Goal: Information Seeking & Learning: Learn about a topic

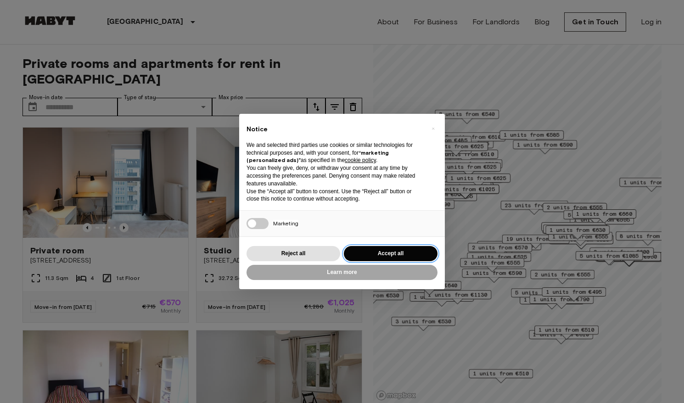
click at [394, 252] on button "Accept all" at bounding box center [391, 253] width 94 height 15
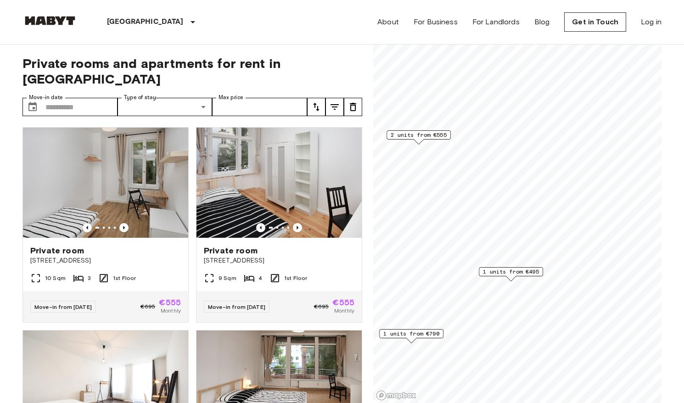
click at [514, 272] on span "1 units from €495" at bounding box center [511, 271] width 56 height 8
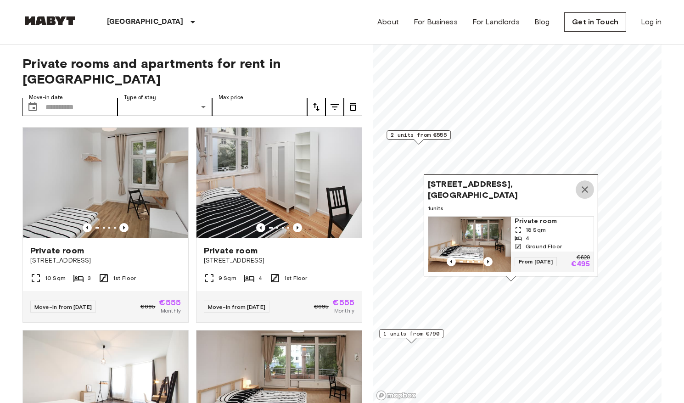
click at [586, 192] on icon "Map marker" at bounding box center [584, 189] width 6 height 6
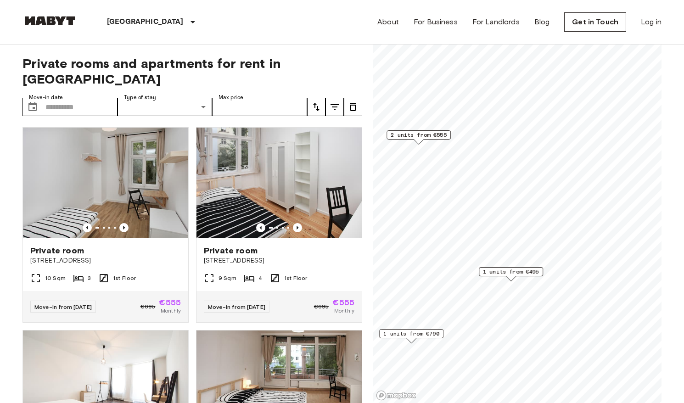
click at [432, 136] on span "2 units from €555" at bounding box center [418, 135] width 56 height 8
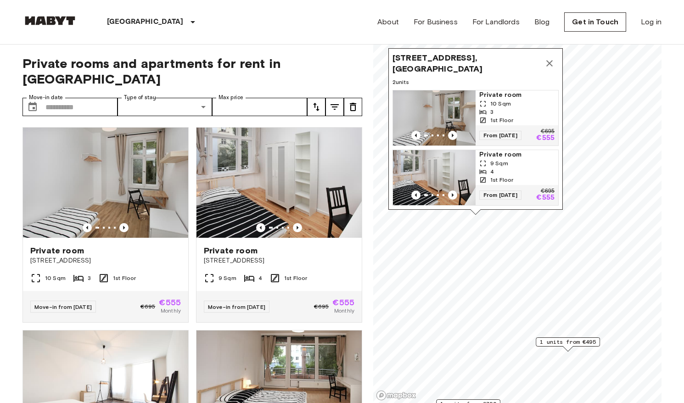
click at [433, 169] on img "Map marker" at bounding box center [434, 177] width 83 height 55
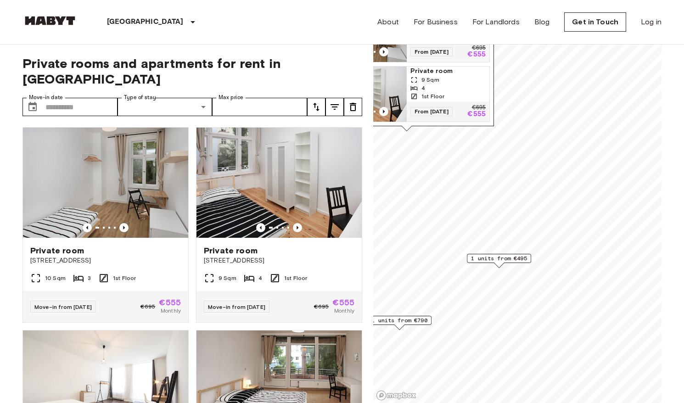
click at [497, 257] on span "1 units from €495" at bounding box center [499, 258] width 56 height 8
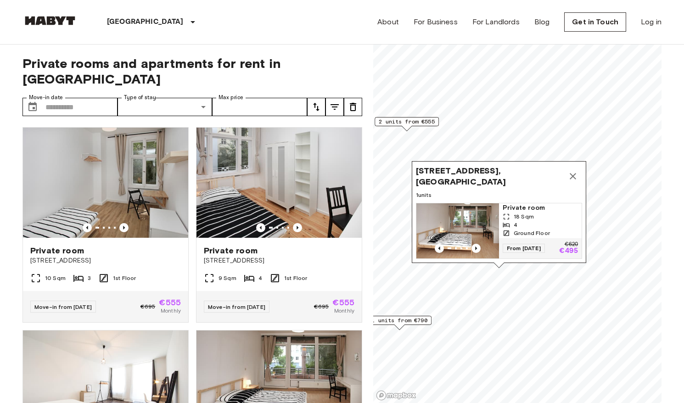
click at [473, 223] on img "Map marker" at bounding box center [457, 230] width 83 height 55
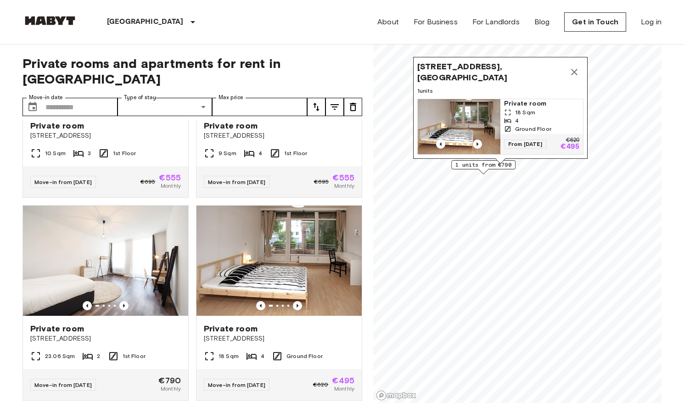
click at [575, 71] on icon "Map marker" at bounding box center [574, 72] width 6 height 6
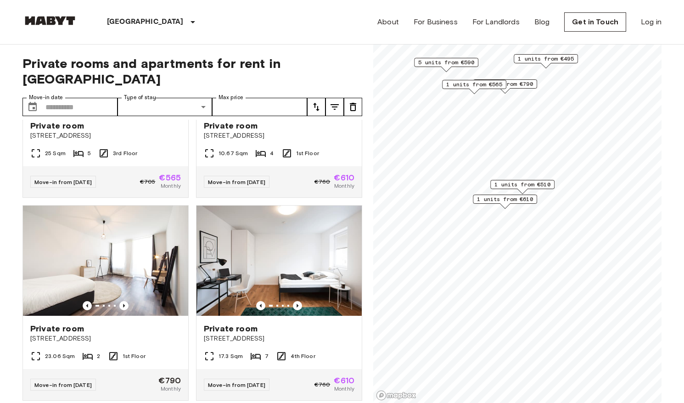
click at [530, 185] on span "1 units from €510" at bounding box center [522, 184] width 56 height 8
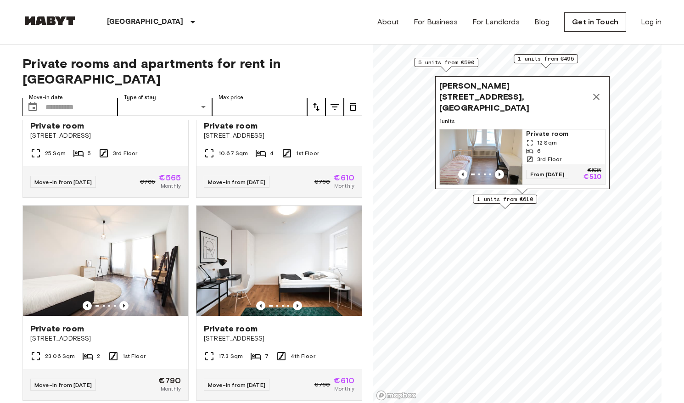
click at [495, 199] on span "1 units from €610" at bounding box center [505, 199] width 56 height 8
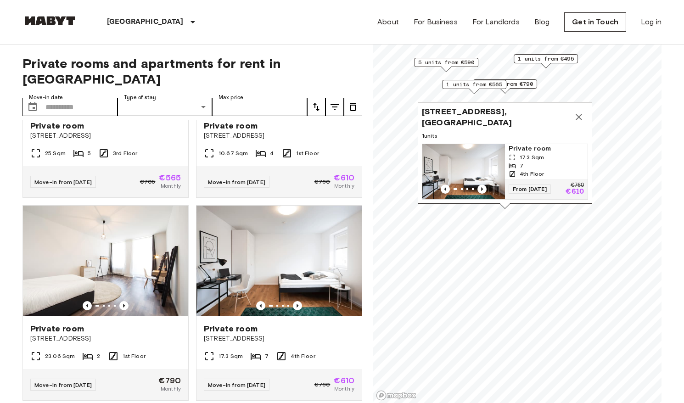
click at [579, 115] on icon "Map marker" at bounding box center [578, 116] width 11 height 11
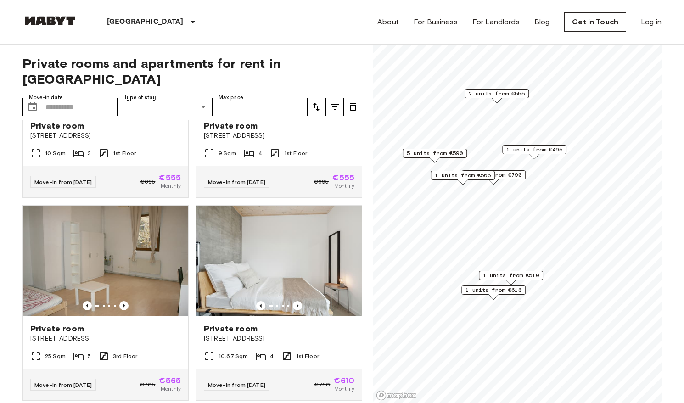
click at [440, 155] on span "5 units from €590" at bounding box center [434, 153] width 56 height 8
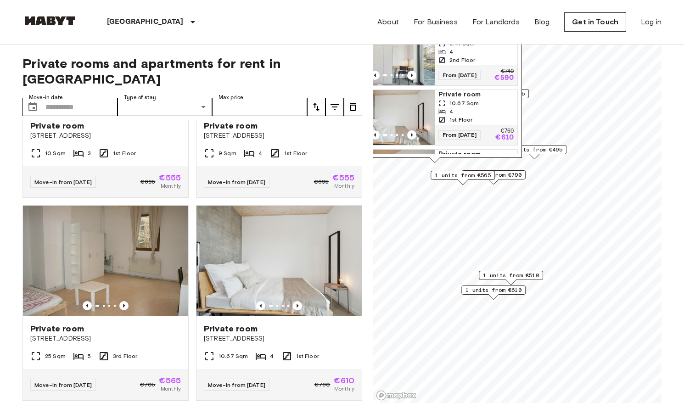
click at [477, 52] on div "4" at bounding box center [475, 52] width 75 height 8
click at [337, 101] on icon "tune" at bounding box center [334, 106] width 11 height 11
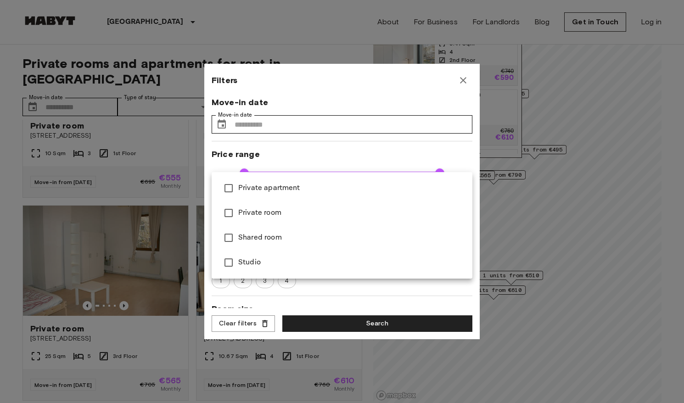
click at [464, 161] on div at bounding box center [342, 201] width 684 height 403
click at [463, 231] on div at bounding box center [342, 201] width 684 height 403
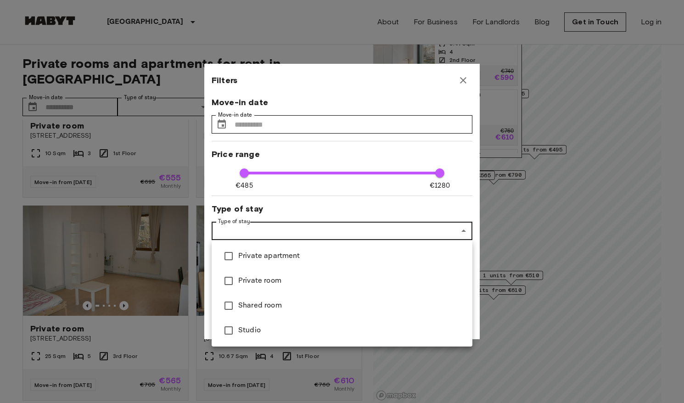
click at [463, 231] on div at bounding box center [342, 201] width 684 height 403
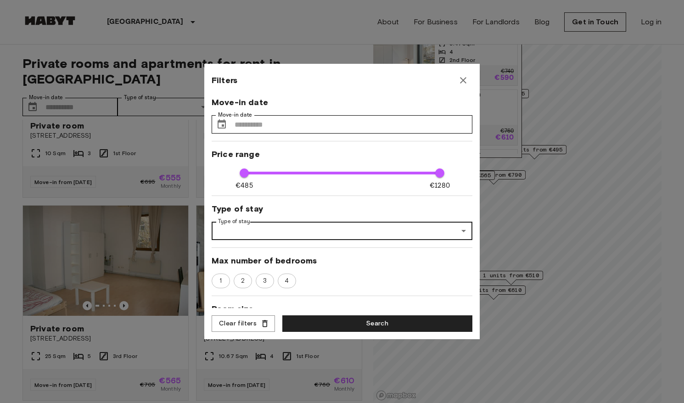
click at [463, 231] on div at bounding box center [342, 201] width 684 height 403
click at [218, 276] on span "1" at bounding box center [220, 280] width 12 height 9
type input "****"
type input "**"
click at [220, 276] on span "1" at bounding box center [220, 280] width 13 height 9
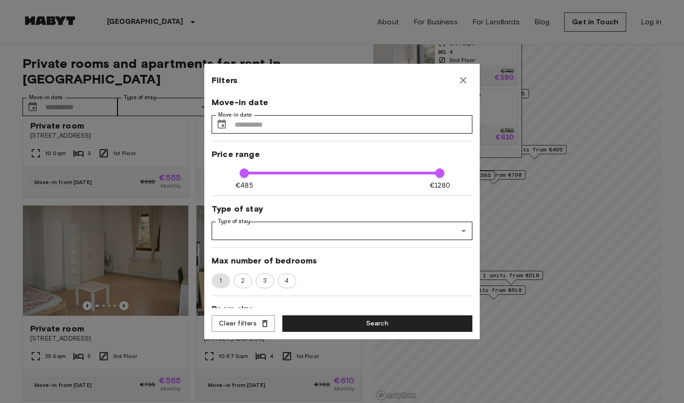
type input "****"
type input "**"
click at [250, 320] on button "Clear filters" at bounding box center [242, 323] width 63 height 17
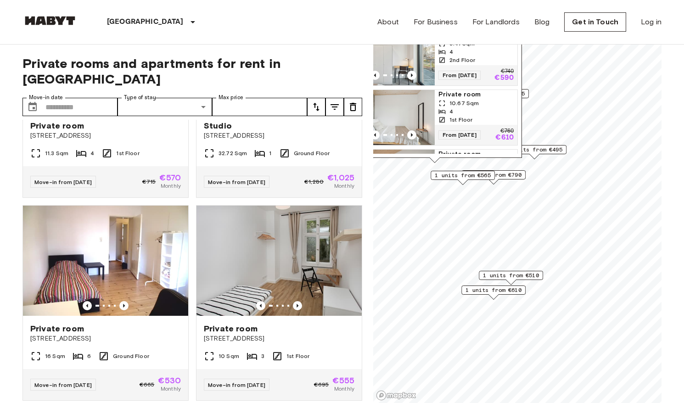
click at [463, 77] on span "From 04 Jan 26" at bounding box center [459, 75] width 42 height 9
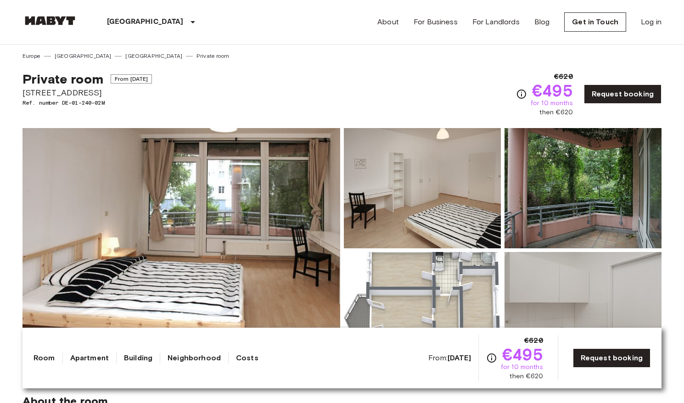
click at [443, 282] on img at bounding box center [422, 312] width 157 height 120
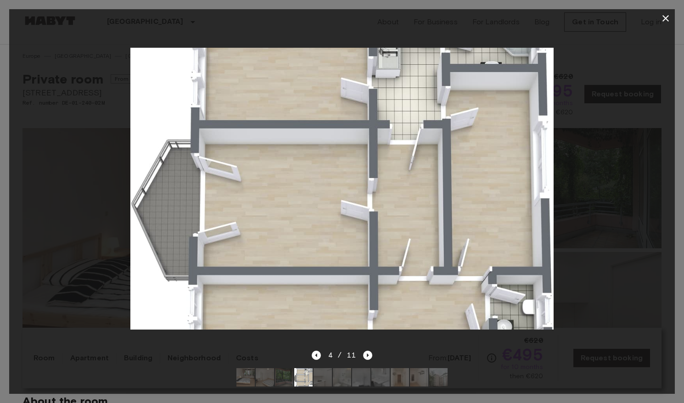
click at [663, 19] on icon "button" at bounding box center [665, 18] width 11 height 11
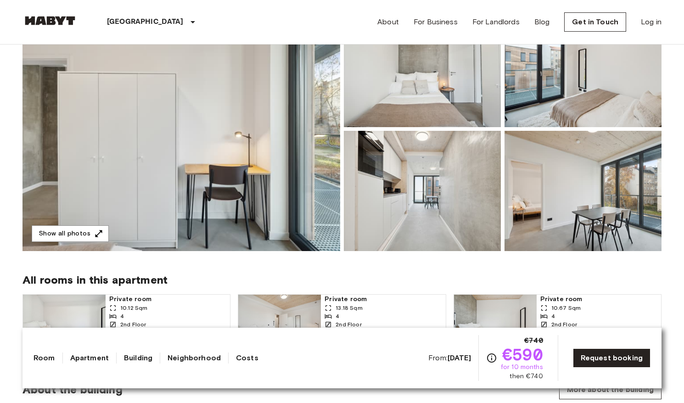
scroll to position [125, 0]
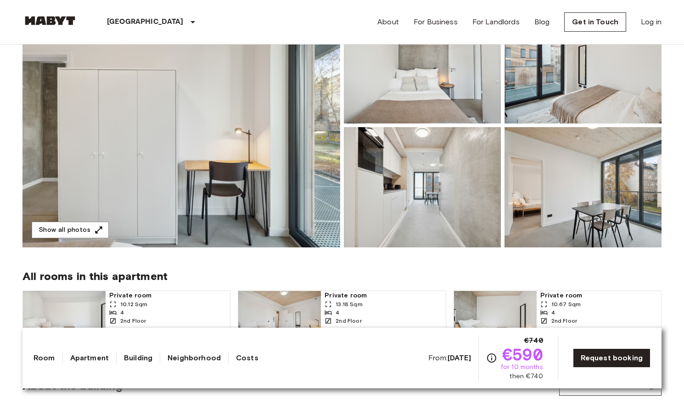
click at [251, 113] on img at bounding box center [180, 125] width 317 height 244
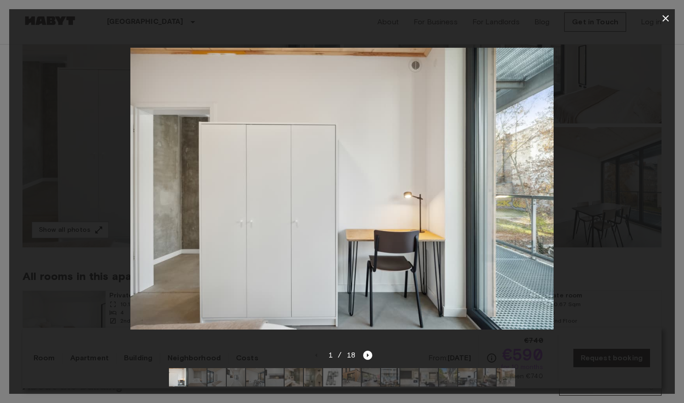
click at [530, 196] on img at bounding box center [341, 189] width 423 height 282
click at [368, 357] on icon "Next image" at bounding box center [367, 355] width 9 height 9
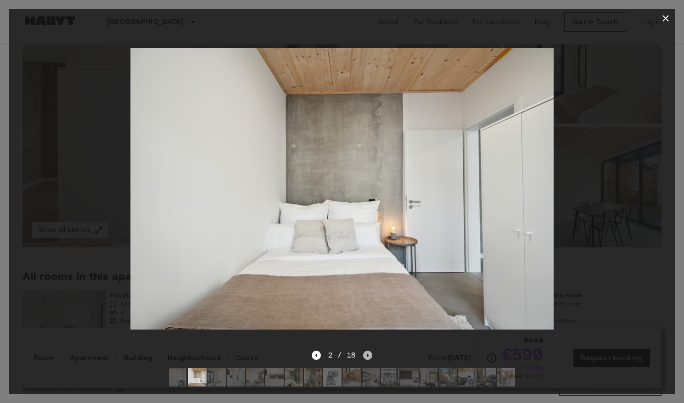
click at [368, 357] on icon "Next image" at bounding box center [367, 355] width 9 height 9
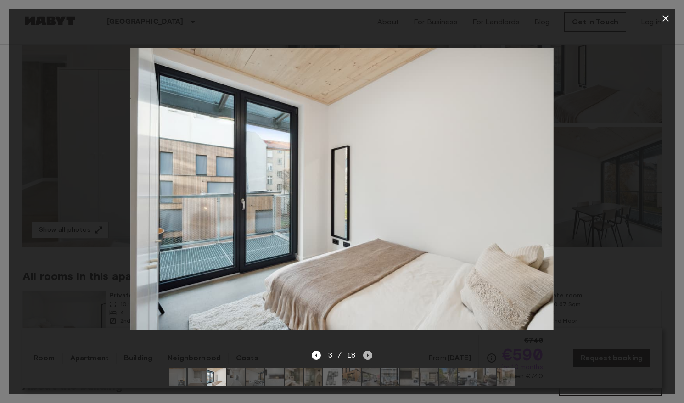
click at [368, 357] on icon "Next image" at bounding box center [367, 355] width 9 height 9
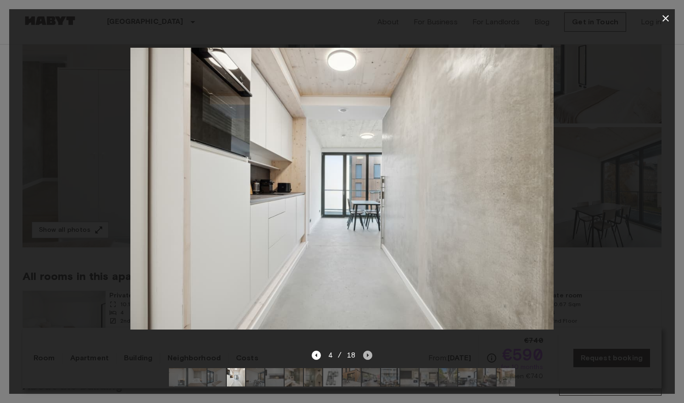
click at [368, 357] on icon "Next image" at bounding box center [367, 355] width 9 height 9
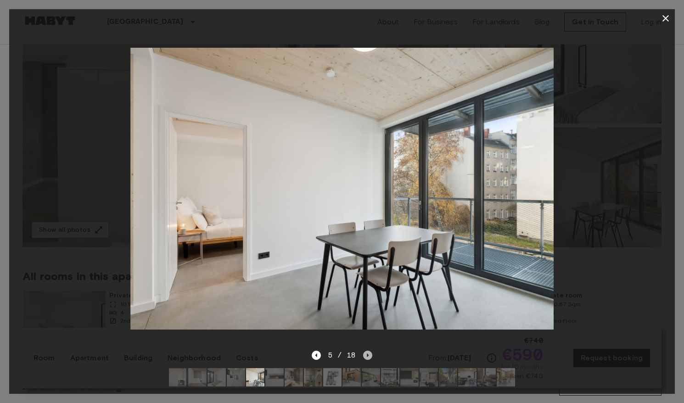
click at [368, 357] on icon "Next image" at bounding box center [367, 355] width 9 height 9
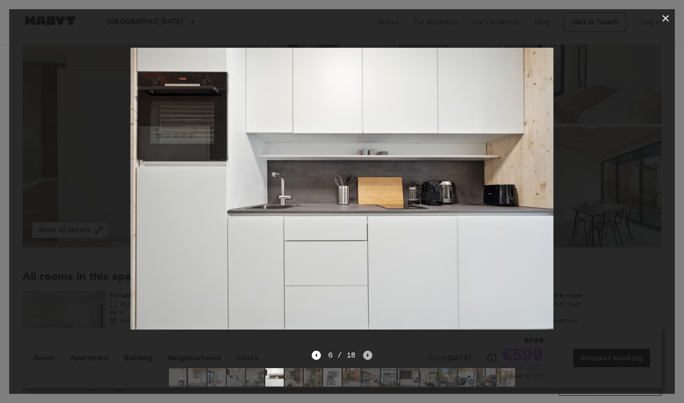
click at [368, 357] on icon "Next image" at bounding box center [367, 355] width 9 height 9
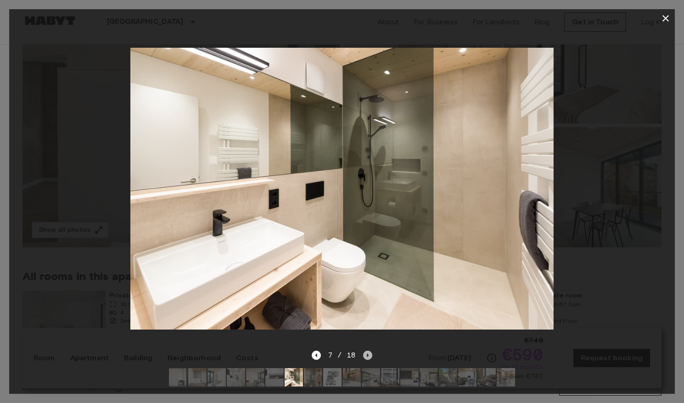
click at [368, 357] on icon "Next image" at bounding box center [367, 355] width 9 height 9
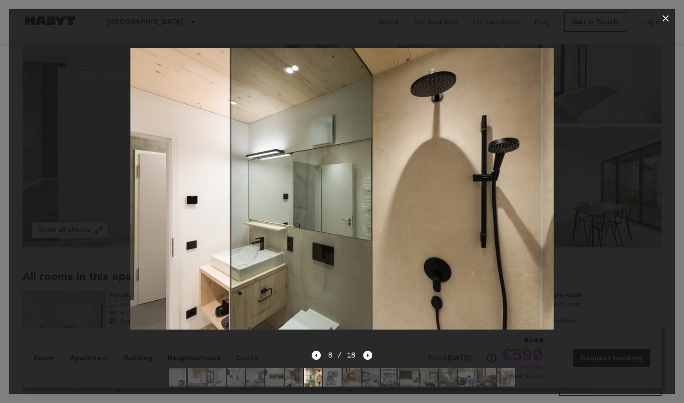
click at [368, 357] on icon "Next image" at bounding box center [367, 355] width 9 height 9
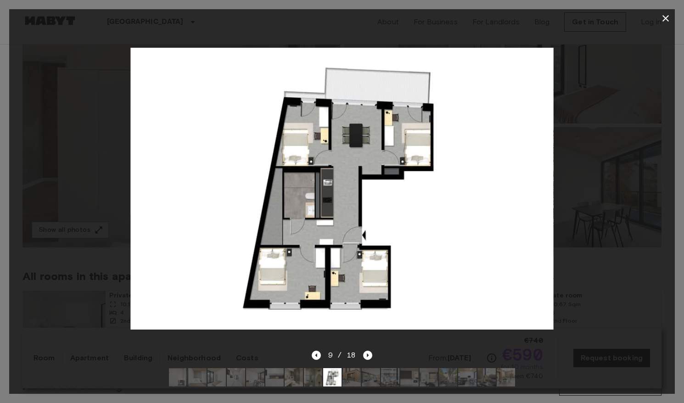
click at [664, 19] on icon "button" at bounding box center [665, 18] width 11 height 11
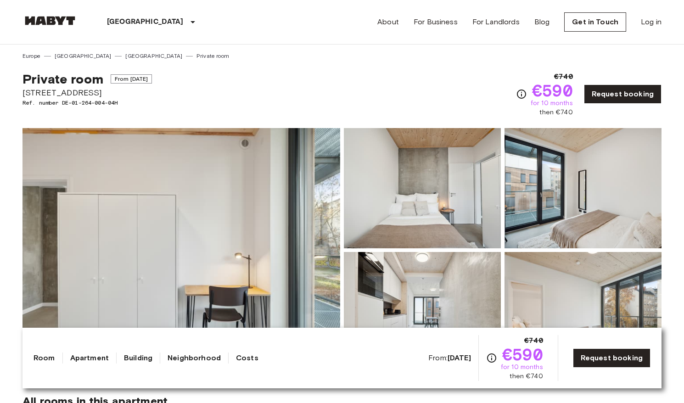
click at [57, 21] on img at bounding box center [49, 20] width 55 height 9
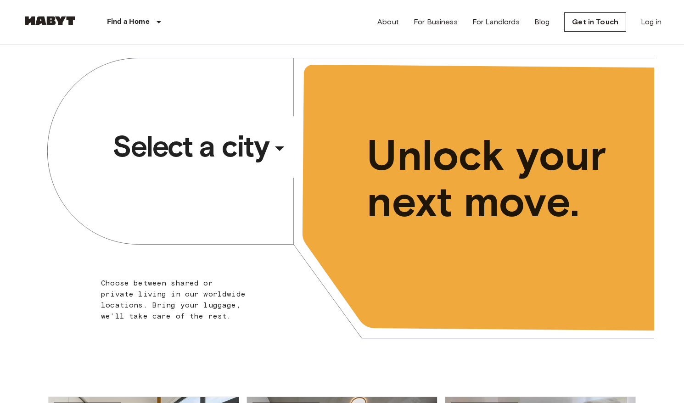
click at [253, 150] on div "​" at bounding box center [292, 155] width 95 height 19
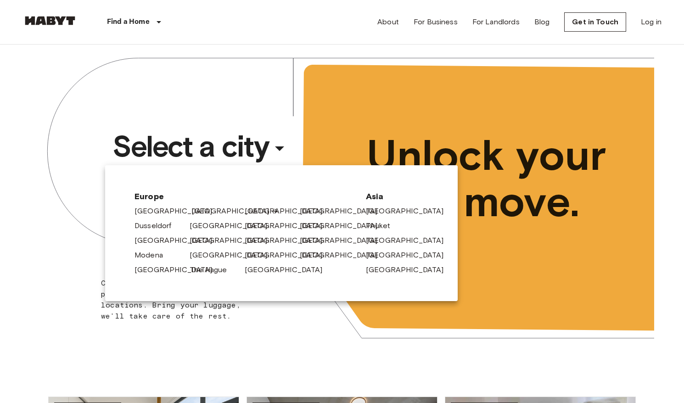
click at [201, 211] on link "[GEOGRAPHIC_DATA]" at bounding box center [234, 211] width 87 height 11
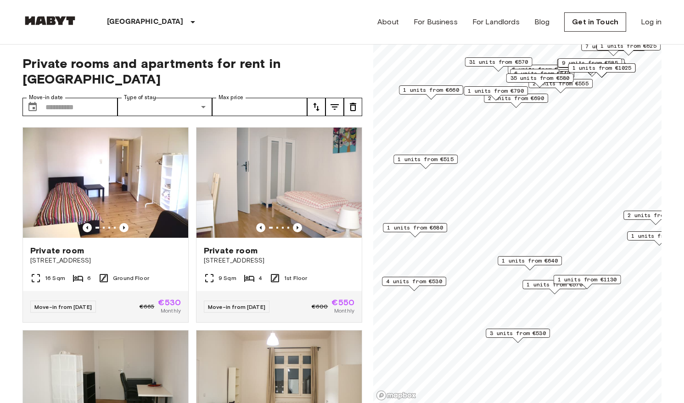
click at [431, 159] on span "1 units from €515" at bounding box center [425, 159] width 56 height 8
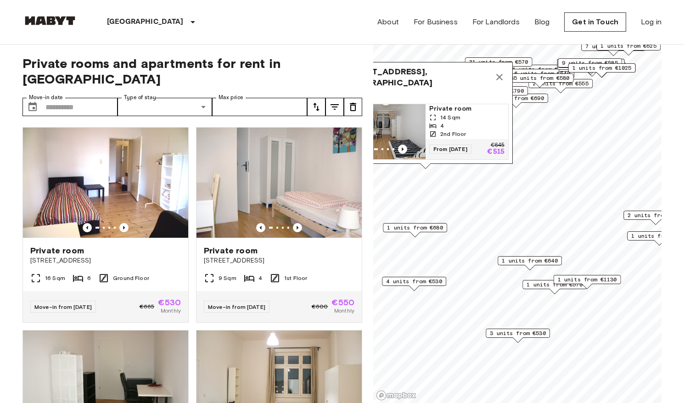
click at [402, 122] on img "Map marker" at bounding box center [384, 131] width 83 height 55
